Goal: Navigation & Orientation: Find specific page/section

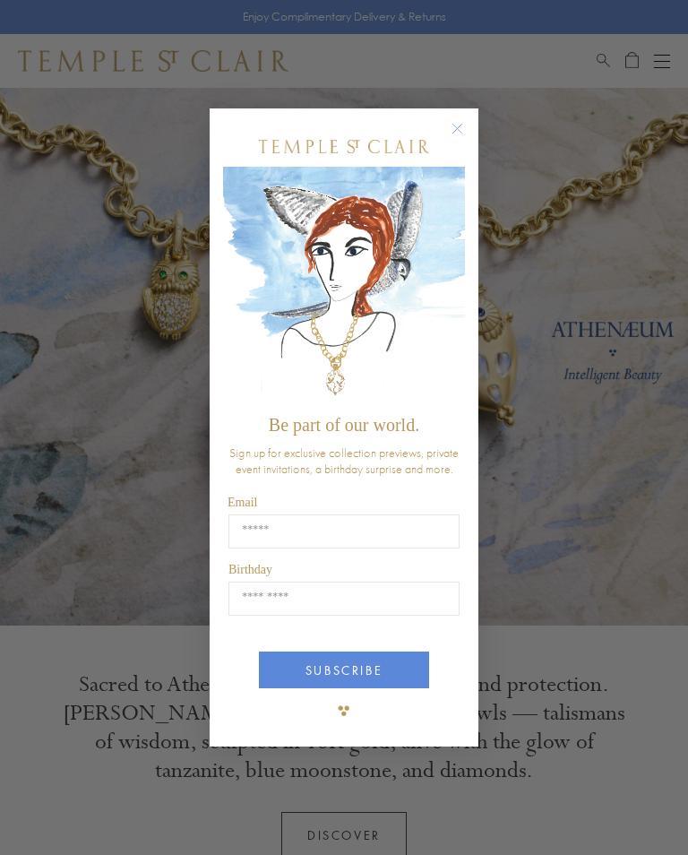
click at [465, 121] on circle "Close dialog" at bounding box center [458, 129] width 22 height 22
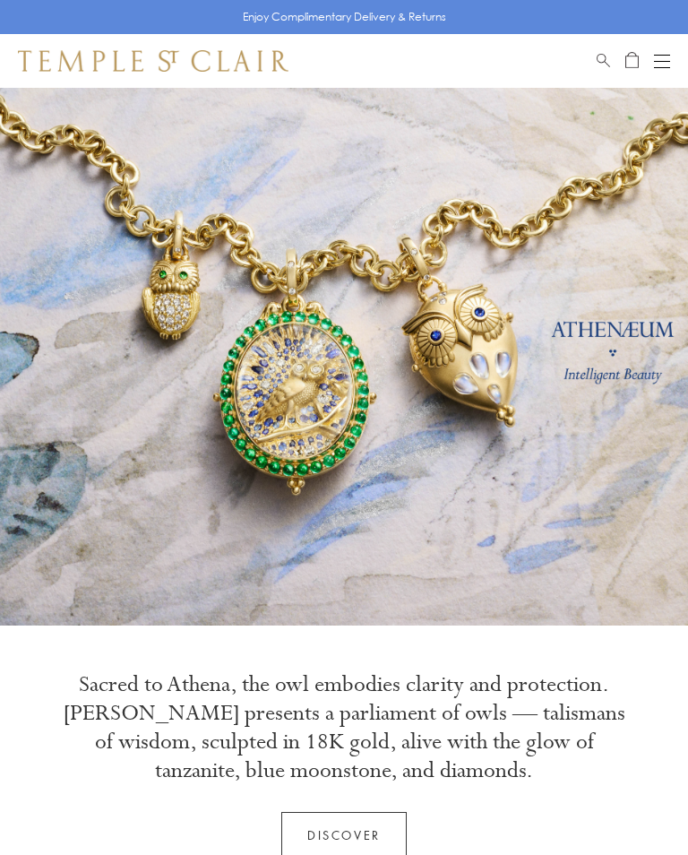
click at [612, 48] on div "Shop Shop Categories Amulets Pendants & Charms Lockets Chains & Leather Cords E…" at bounding box center [344, 61] width 688 height 54
click at [605, 50] on span "Search" at bounding box center [603, 57] width 13 height 15
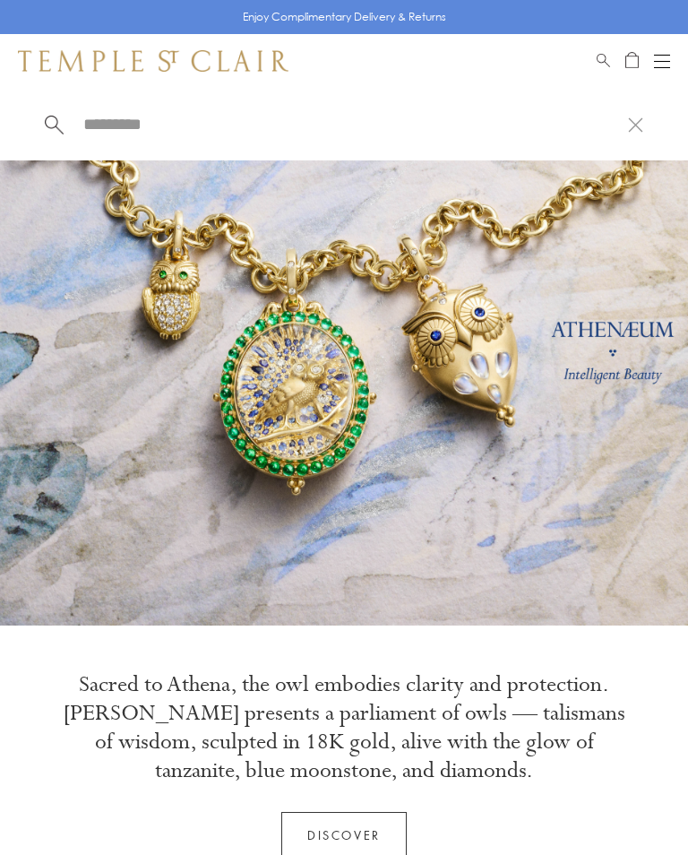
click at [121, 134] on input "search" at bounding box center [355, 124] width 546 height 21
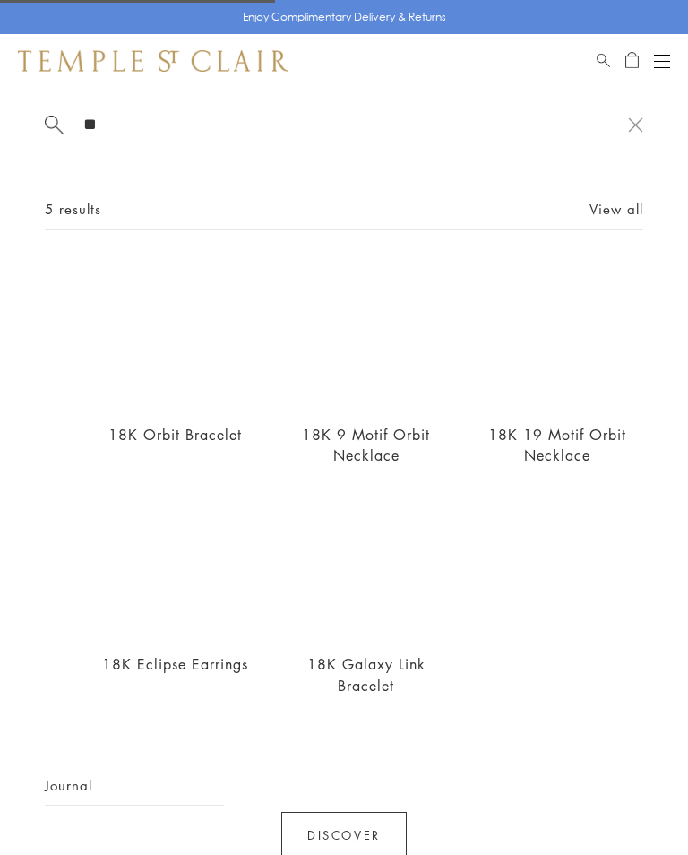
type input "*"
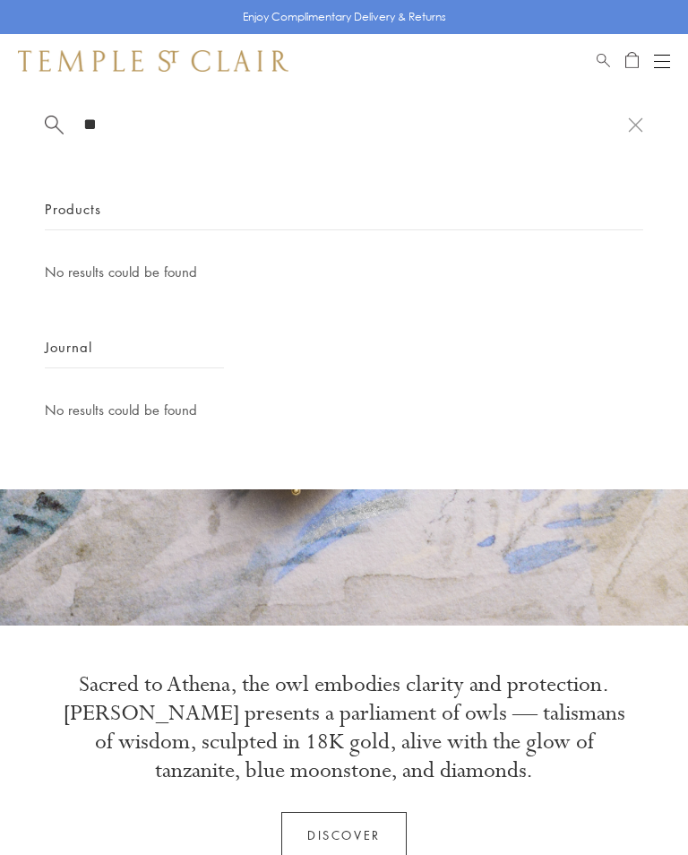
type input "*"
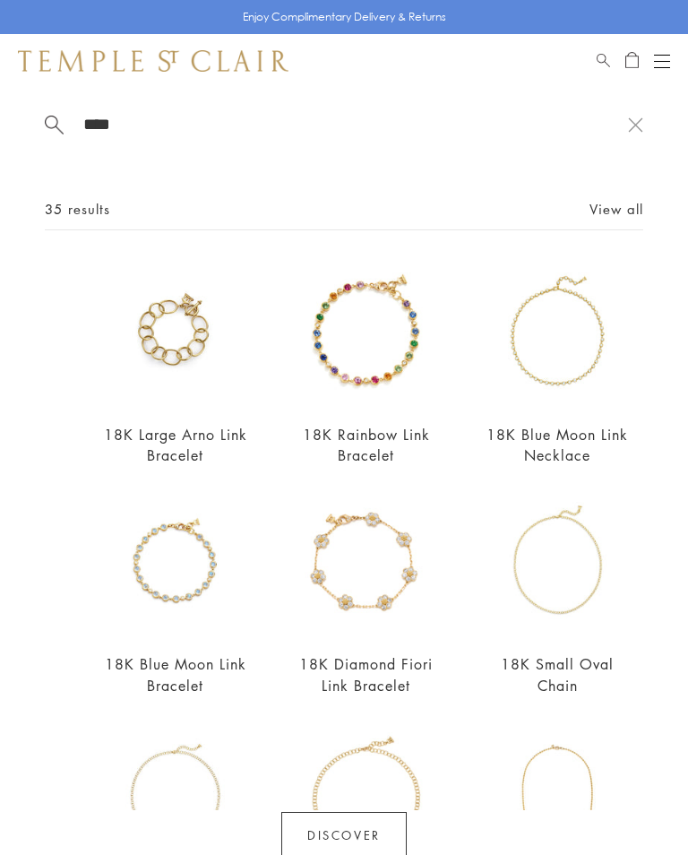
type input "****"
click at [461, 508] on div "18K Small Oval Chain From $4,463" at bounding box center [535, 605] width 191 height 230
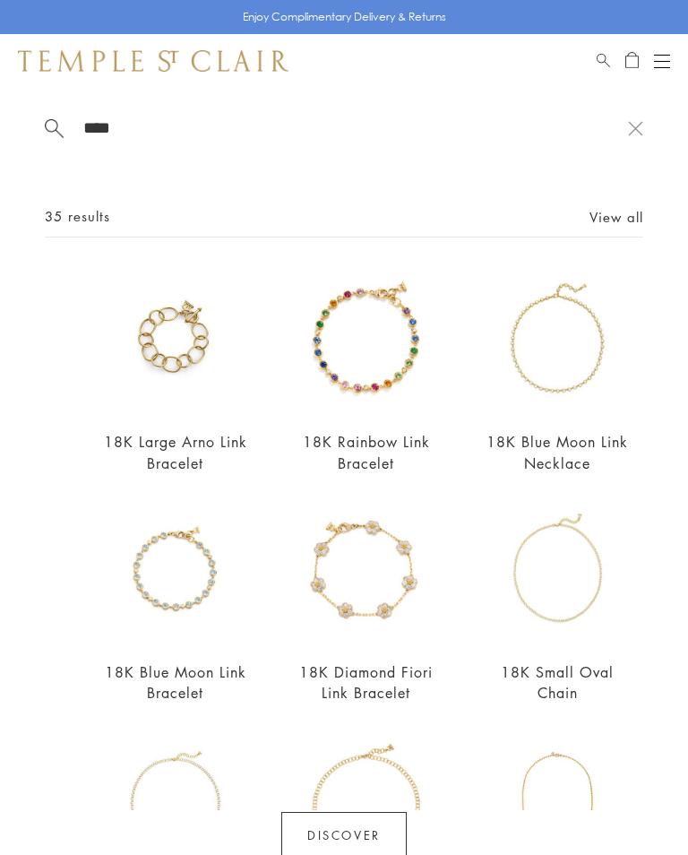
scroll to position [210, 0]
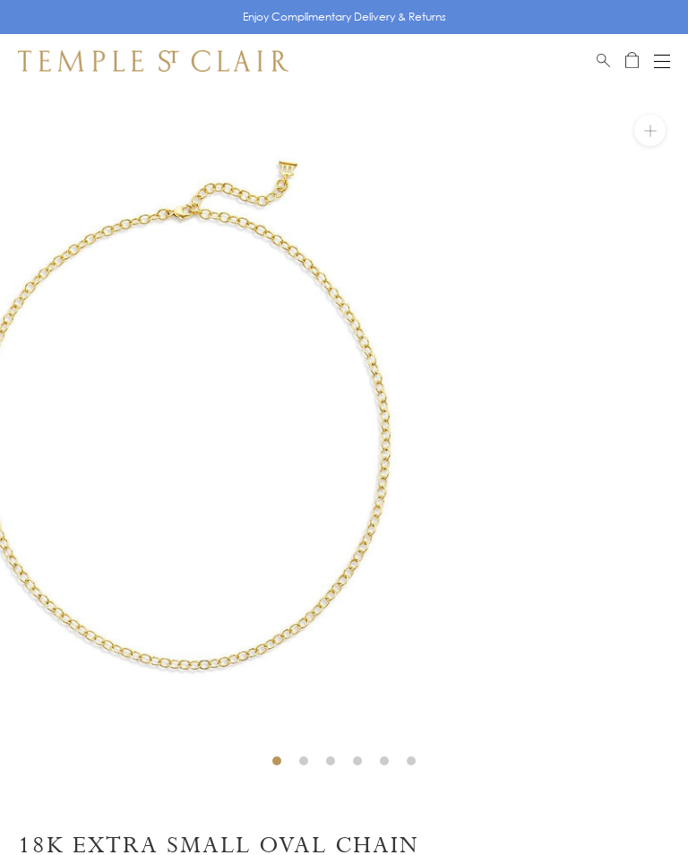
click at [667, 50] on button "Open navigation" at bounding box center [662, 61] width 16 height 22
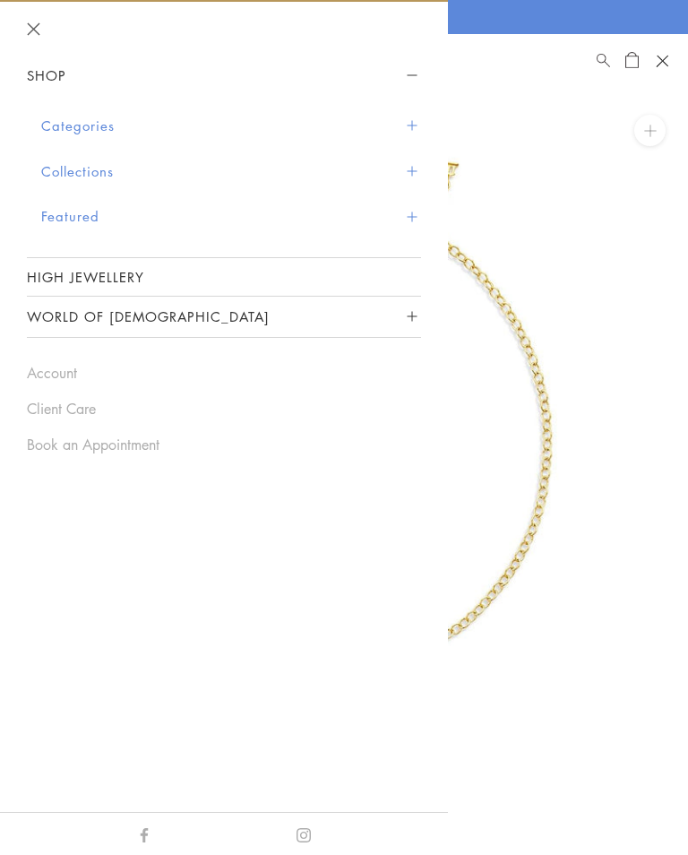
click at [140, 317] on button "World of [DEMOGRAPHIC_DATA]" at bounding box center [224, 317] width 394 height 40
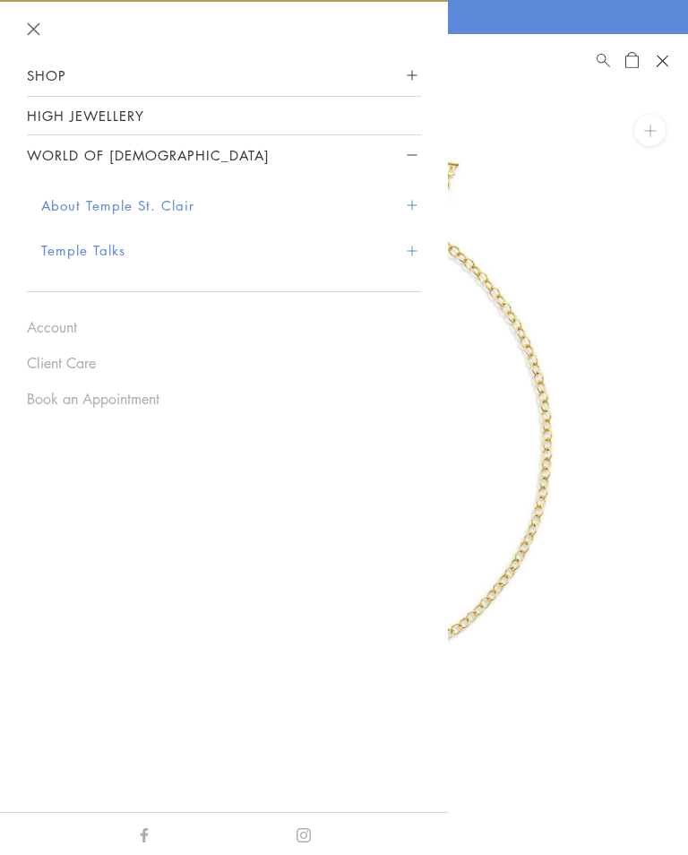
click at [402, 52] on header at bounding box center [224, 29] width 448 height 54
click at [408, 52] on header at bounding box center [224, 29] width 448 height 54
click at [416, 76] on span "Sidebar navigation" at bounding box center [412, 76] width 10 height 10
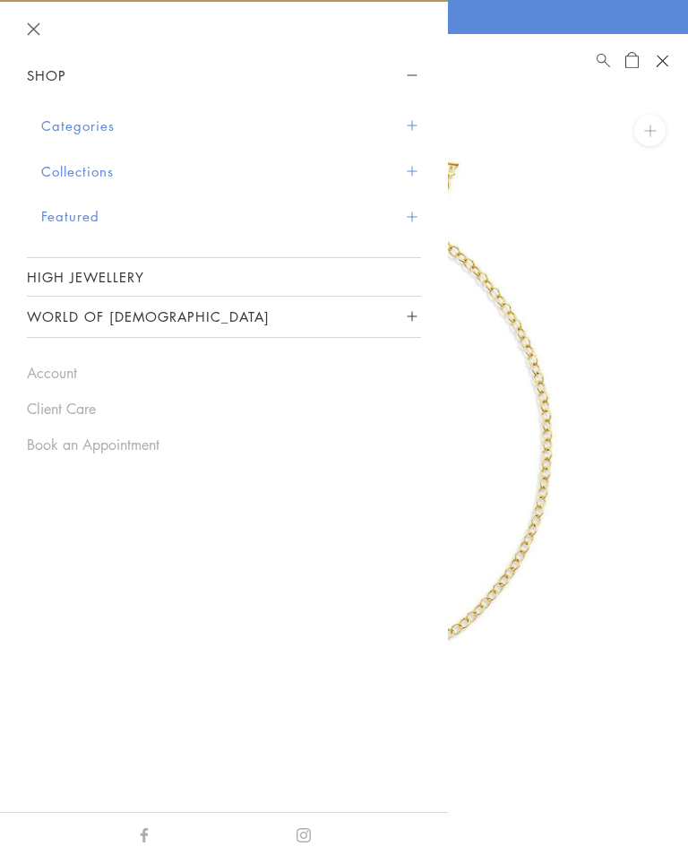
click at [103, 125] on button "Categories" at bounding box center [231, 126] width 380 height 46
